Goal: Find specific page/section: Find specific page/section

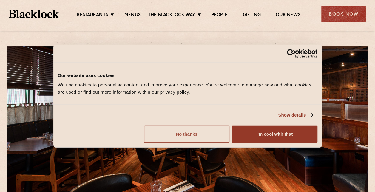
click at [216, 134] on button "No thanks" at bounding box center [187, 133] width 86 height 17
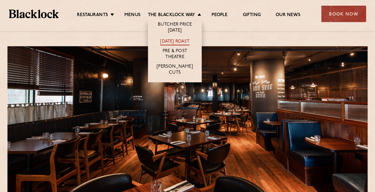
click at [168, 39] on link "[DATE] Roast" at bounding box center [174, 42] width 29 height 7
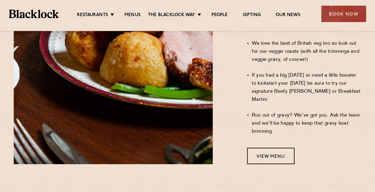
scroll to position [547, 0]
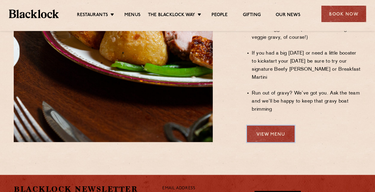
click at [282, 126] on link "View Menu" at bounding box center [270, 134] width 47 height 16
